Goal: Information Seeking & Learning: Find specific page/section

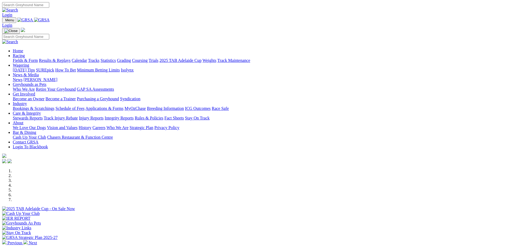
click at [50, 19] on img at bounding box center [42, 20] width 16 height 5
click at [43, 116] on link "Stewards Reports" at bounding box center [28, 118] width 30 height 5
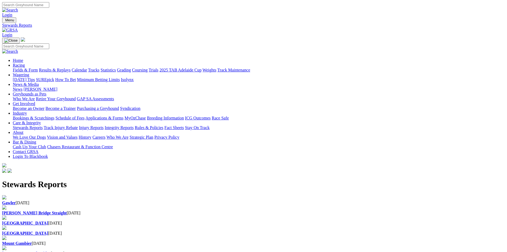
click at [113, 200] on div "Gawler 10 Sep 2025" at bounding box center [253, 202] width 503 height 5
click at [18, 28] on img at bounding box center [10, 30] width 16 height 5
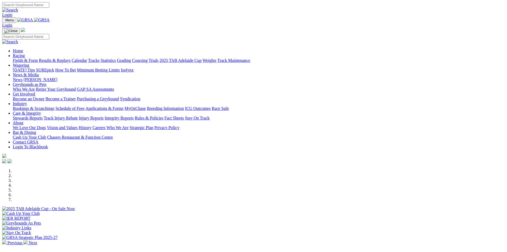
scroll to position [160, 0]
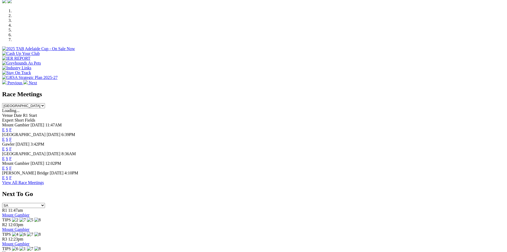
click at [12, 180] on link "F" at bounding box center [10, 177] width 2 height 5
